Goal: Task Accomplishment & Management: Manage account settings

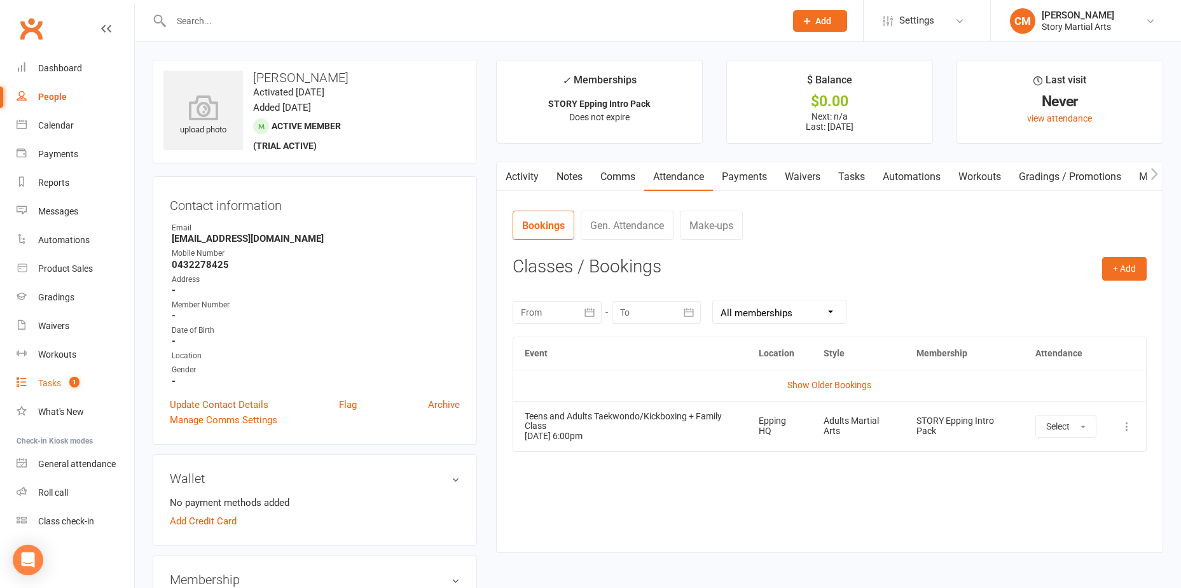
click at [78, 390] on link "Tasks 1" at bounding box center [76, 383] width 118 height 29
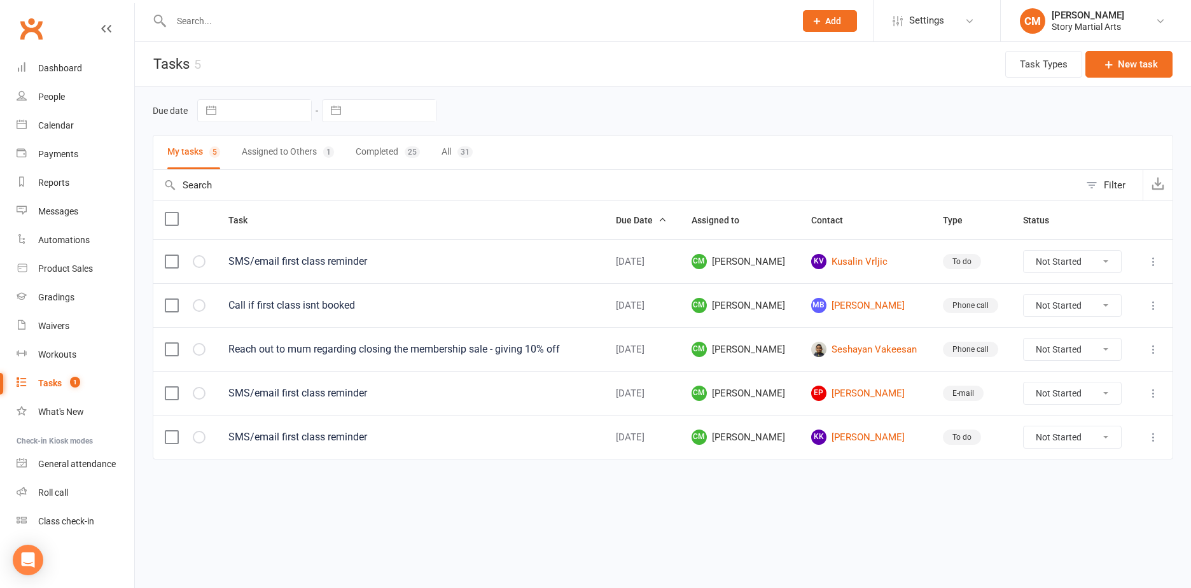
click at [296, 148] on button "Assigned to Others 1" at bounding box center [288, 153] width 92 height 34
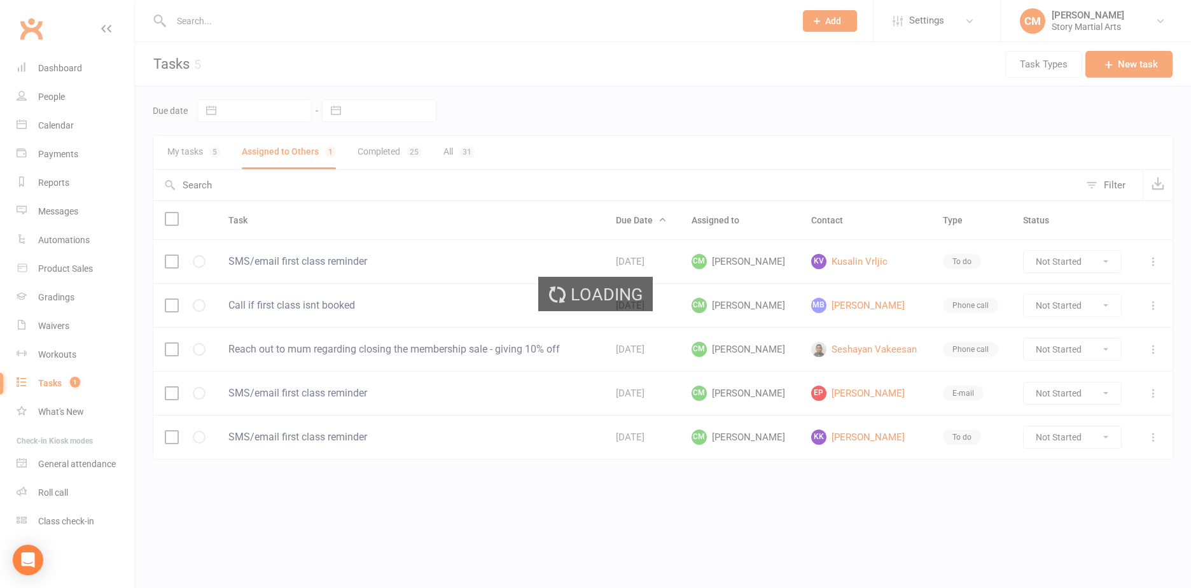
click at [188, 154] on button "My tasks 5" at bounding box center [193, 153] width 53 height 34
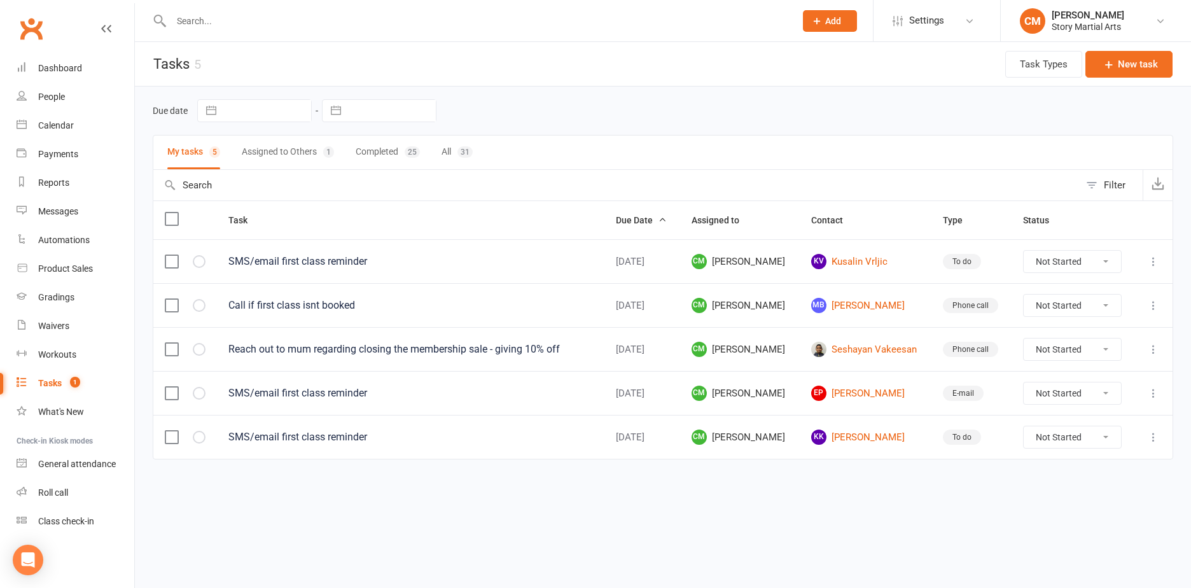
click at [389, 150] on button "Completed 25" at bounding box center [388, 153] width 64 height 34
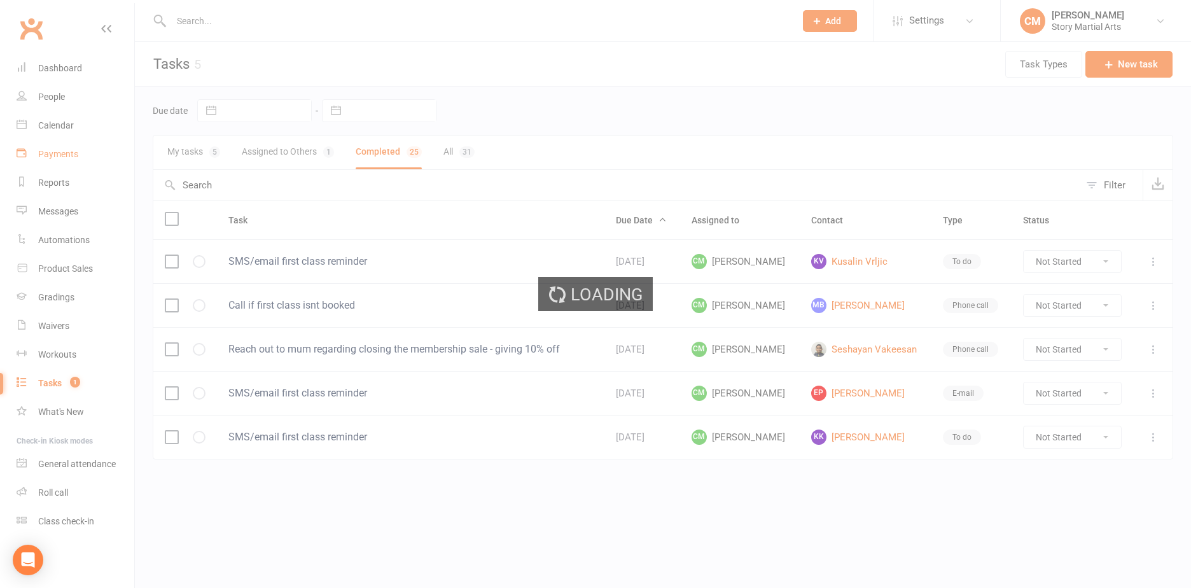
select select "finished"
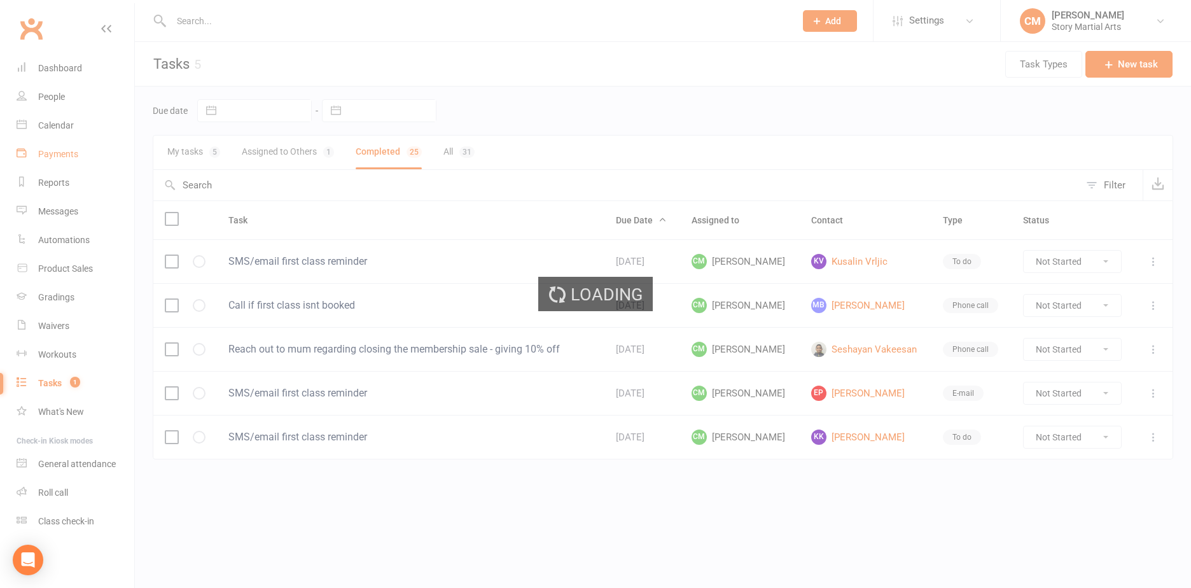
select select "finished"
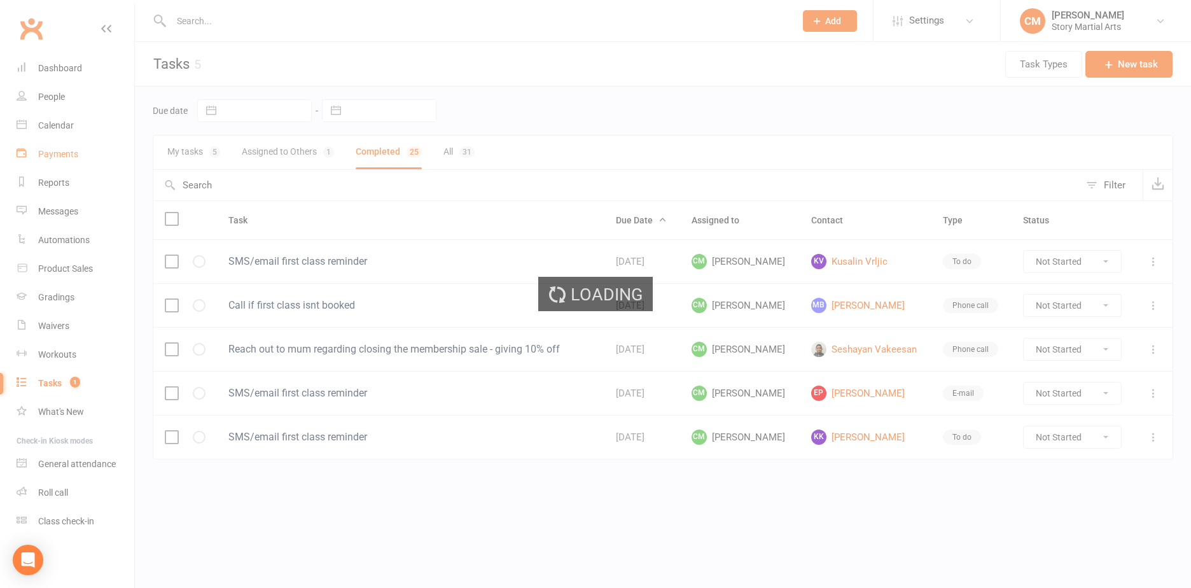
select select "finished"
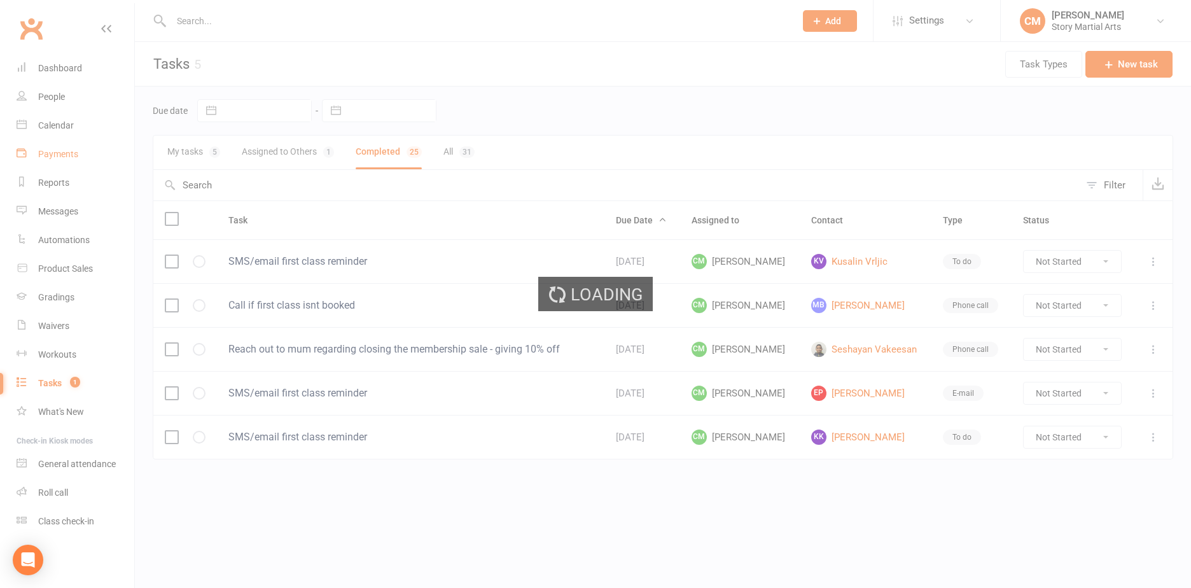
select select "finished"
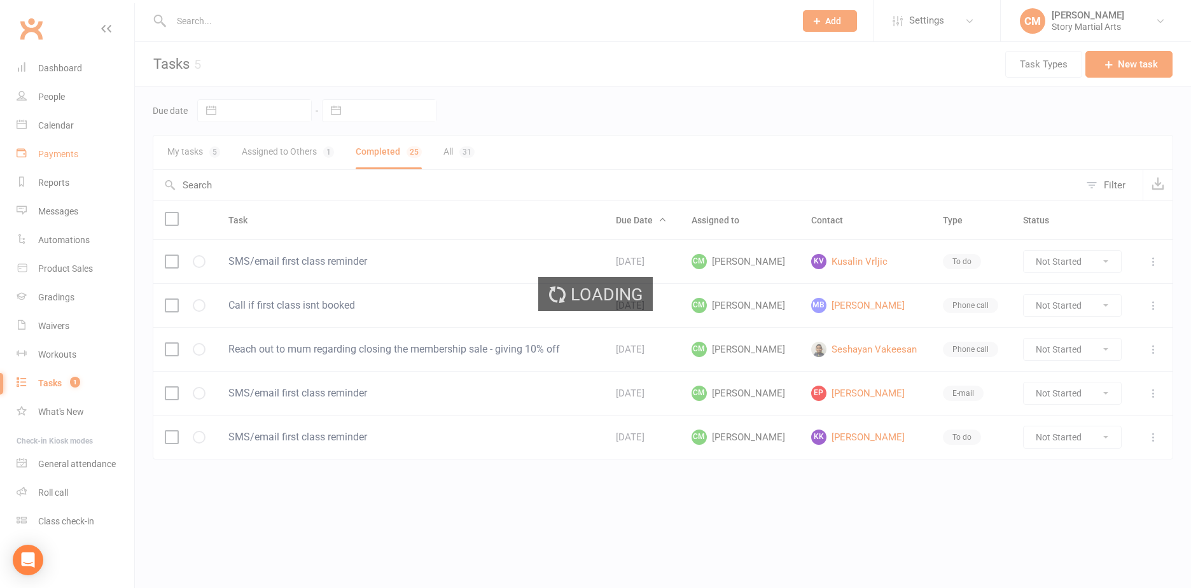
select select "finished"
